Goal: Complete application form: Complete application form

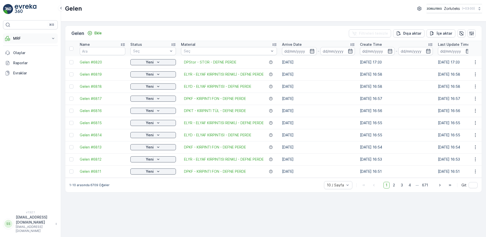
click at [17, 39] on p "MRF" at bounding box center [30, 38] width 34 height 5
click at [100, 34] on p "Ekle" at bounding box center [97, 33] width 7 height 5
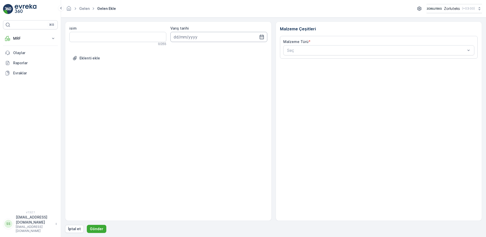
click at [207, 36] on input at bounding box center [218, 37] width 97 height 10
click at [262, 37] on icon "button" at bounding box center [262, 37] width 4 height 5
click at [216, 78] on div "10" at bounding box center [215, 79] width 8 height 8
type input "[DATE]"
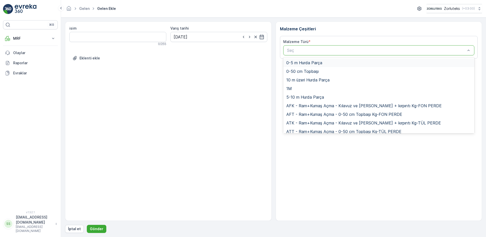
click at [304, 51] on div at bounding box center [377, 50] width 180 height 5
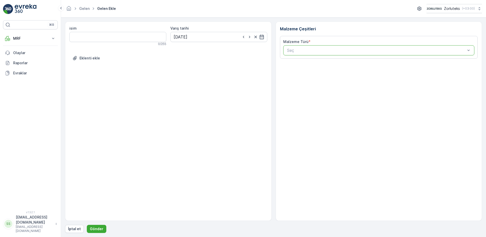
click at [304, 51] on div at bounding box center [377, 50] width 180 height 5
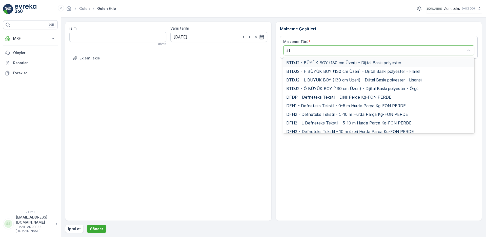
type input "sto"
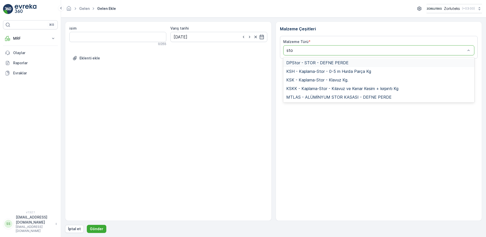
click at [305, 62] on span "DPStor - STOR - DEFNE PERDE" at bounding box center [317, 63] width 62 height 5
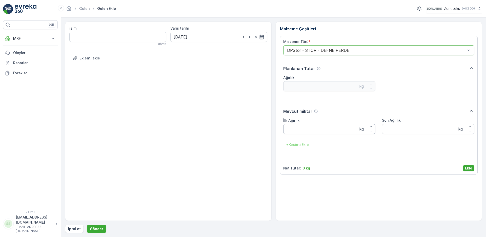
click at [307, 129] on Ağırlık "İlk Ağırlık" at bounding box center [329, 129] width 92 height 10
type Ağırlık "191"
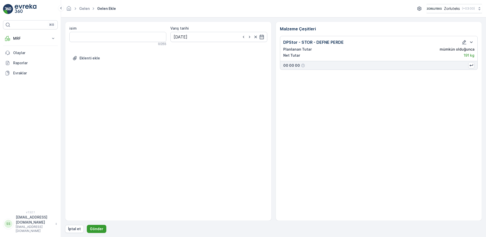
click at [96, 232] on button "Gönder" at bounding box center [97, 229] width 20 height 8
